Goal: Check status: Check status

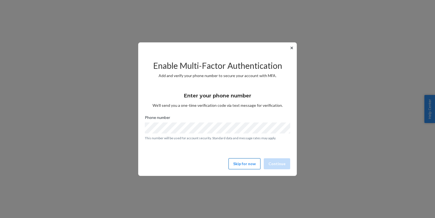
click at [244, 162] on button "Skip for now" at bounding box center [245, 163] width 32 height 11
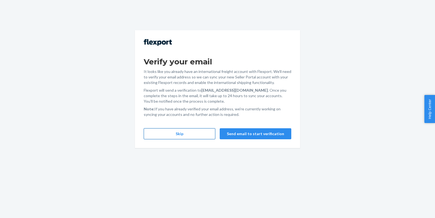
click at [182, 132] on button "Skip" at bounding box center [180, 133] width 72 height 11
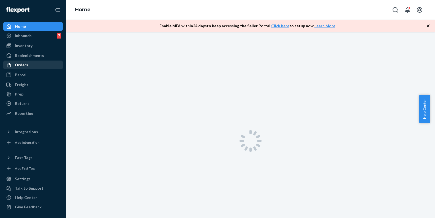
click at [31, 65] on div "Orders" at bounding box center [33, 65] width 58 height 8
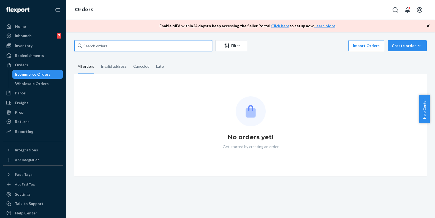
click at [160, 44] on input "text" at bounding box center [143, 45] width 138 height 11
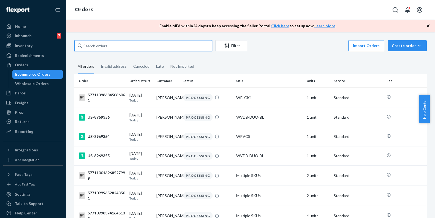
paste input "US-8955750"
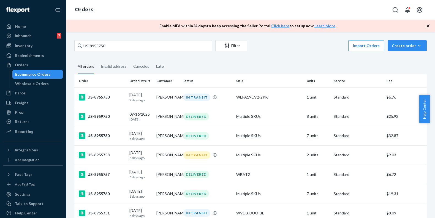
click at [301, 61] on fieldset "All orders Invalid address Canceled Late" at bounding box center [250, 66] width 353 height 15
click at [235, 45] on div "Filter" at bounding box center [231, 46] width 31 height 6
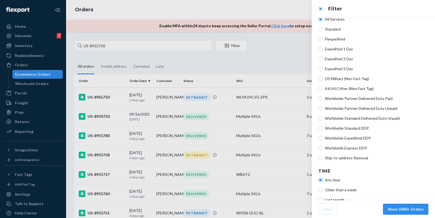
scroll to position [129, 0]
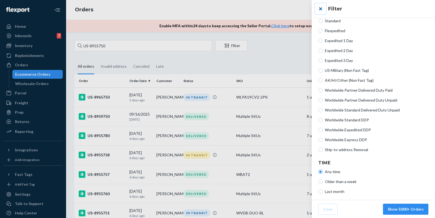
click at [321, 7] on button "close" at bounding box center [320, 8] width 11 height 11
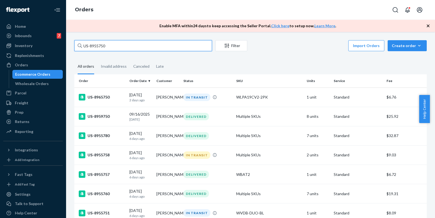
click at [134, 45] on input "US-8955750" at bounding box center [143, 45] width 138 height 11
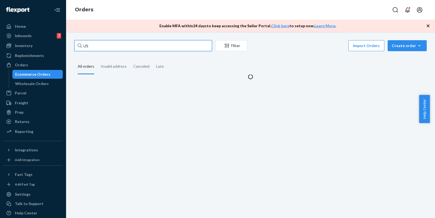
type input "U"
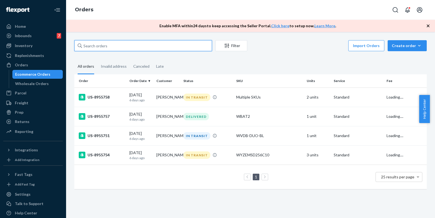
paste input "US-8955750"
type input "US-8955750"
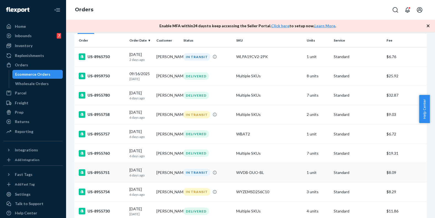
scroll to position [0, 0]
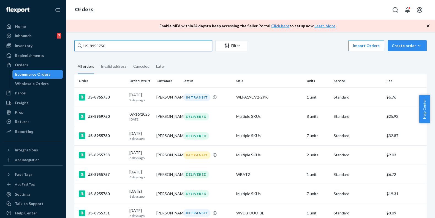
click at [167, 46] on input "US-8955750" at bounding box center [143, 45] width 138 height 11
